Goal: Information Seeking & Learning: Learn about a topic

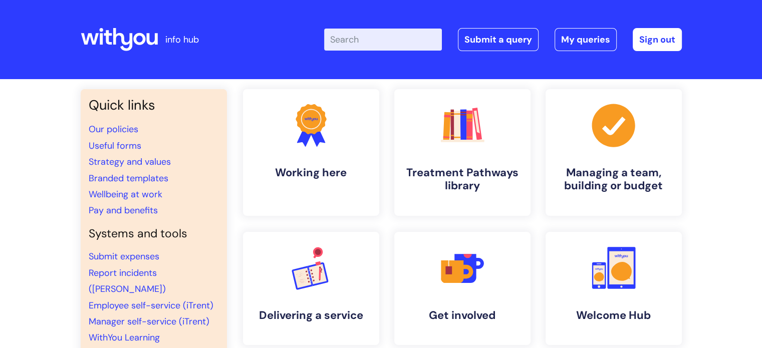
click at [361, 49] on input "Enter your search term here..." at bounding box center [383, 40] width 118 height 22
type input "mat"
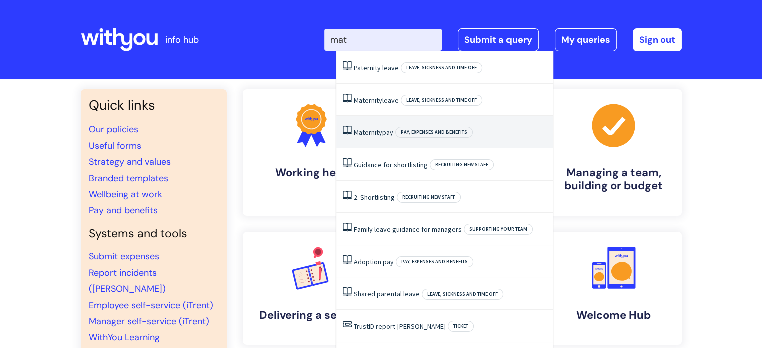
click at [366, 136] on span "Maternity" at bounding box center [368, 132] width 29 height 9
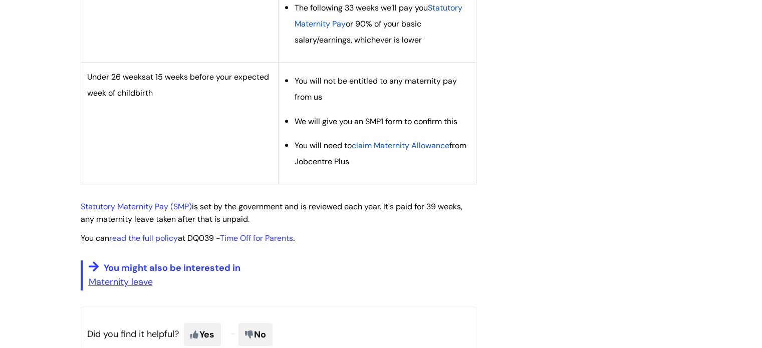
scroll to position [507, 0]
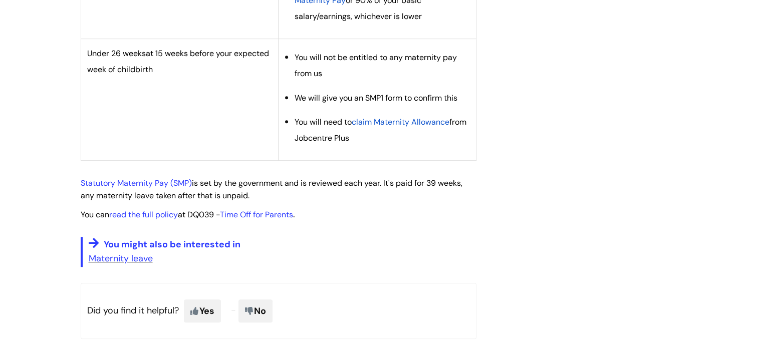
click at [153, 211] on link "read the full policy" at bounding box center [143, 214] width 69 height 11
